Goal: Information Seeking & Learning: Learn about a topic

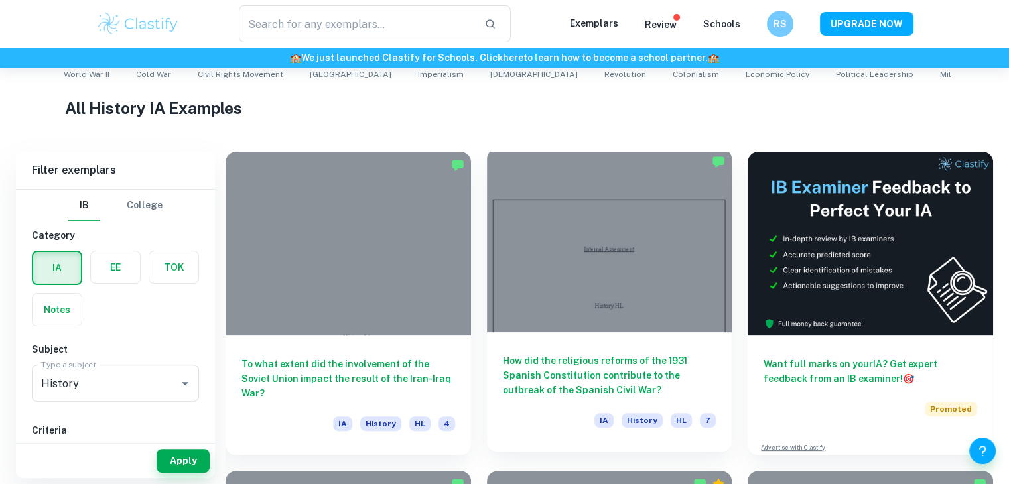
scroll to position [295, 0]
click at [610, 338] on div "How did the religious reforms of the 1931 Spanish Constitution contribute to th…" at bounding box center [609, 391] width 245 height 119
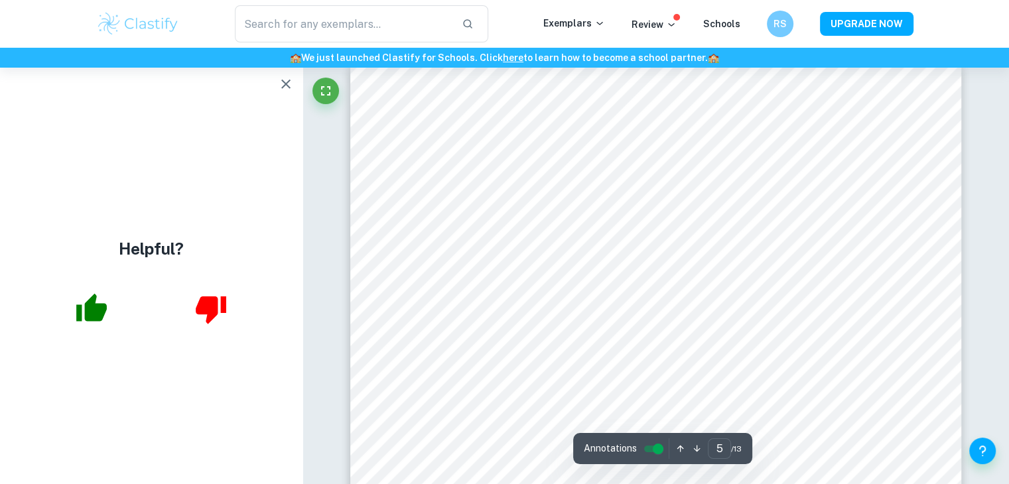
scroll to position [3668, 0]
type input "5"
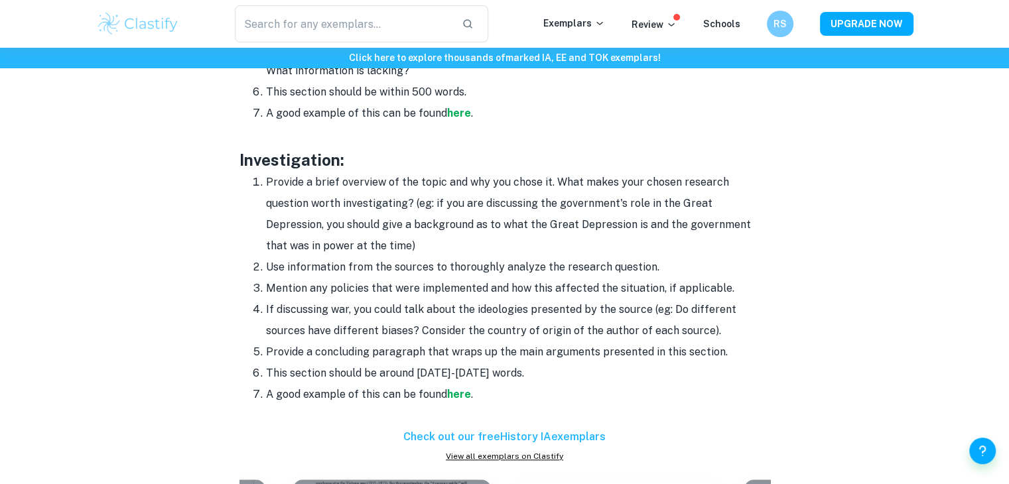
scroll to position [1205, 0]
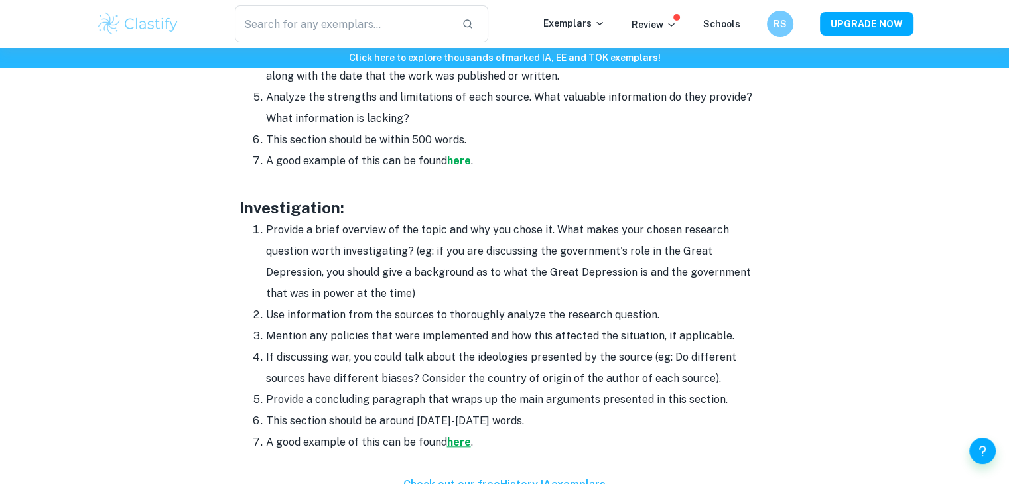
click at [448, 447] on strong "here" at bounding box center [459, 442] width 24 height 13
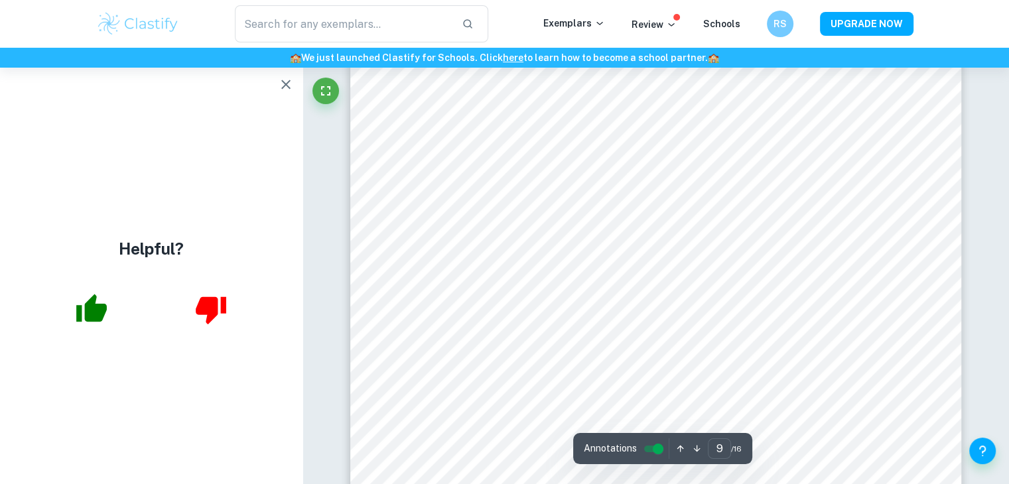
scroll to position [6965, 0]
type input "6"
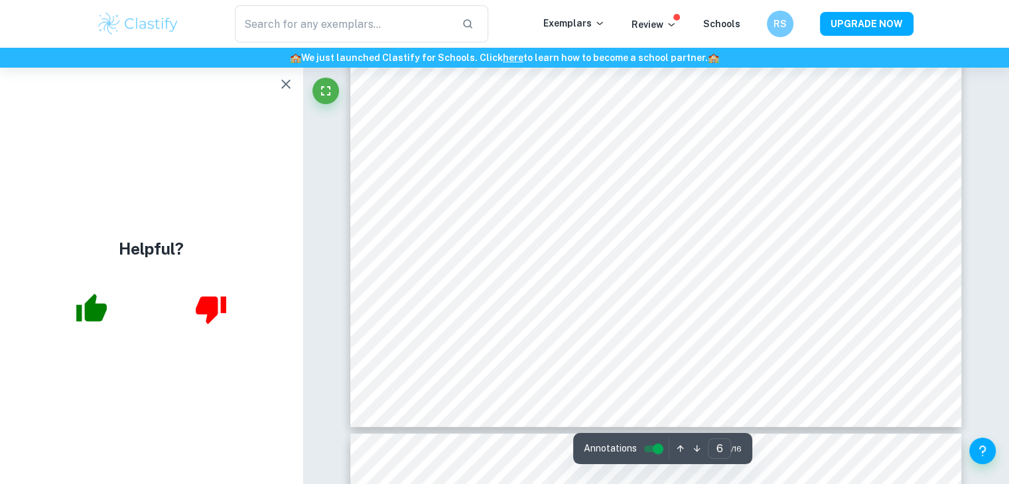
scroll to position [4630, 0]
